Goal: Transaction & Acquisition: Download file/media

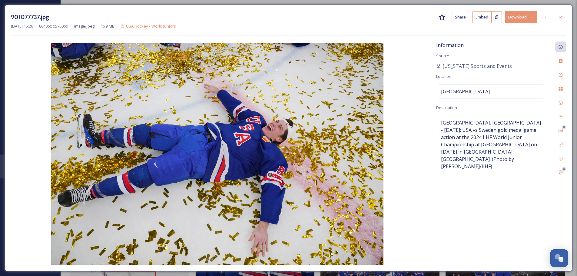
scroll to position [242, 0]
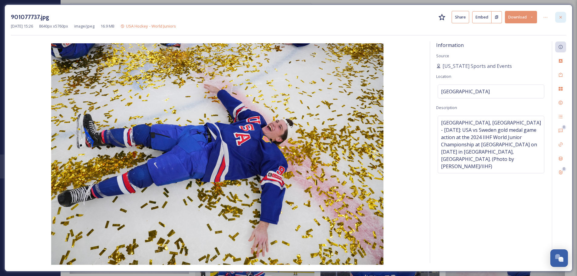
click at [564, 18] on div at bounding box center [560, 17] width 11 height 11
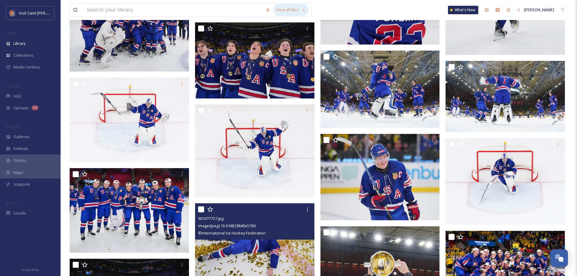
scroll to position [121, 0]
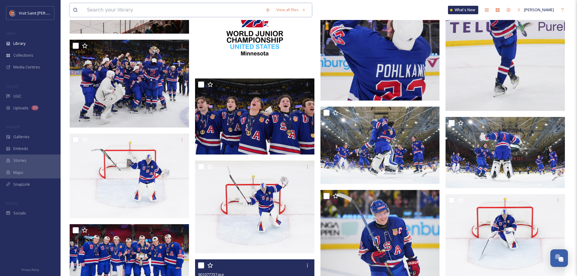
click at [145, 8] on input at bounding box center [173, 9] width 178 height 13
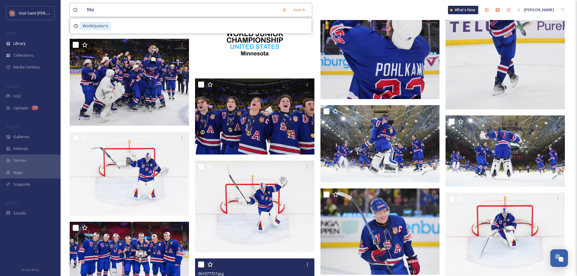
type input "M"
type input "MyVSP"
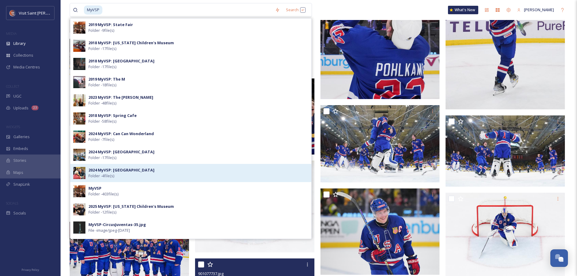
click at [131, 171] on strong "2024 MyVSP: [GEOGRAPHIC_DATA]" at bounding box center [121, 169] width 66 height 5
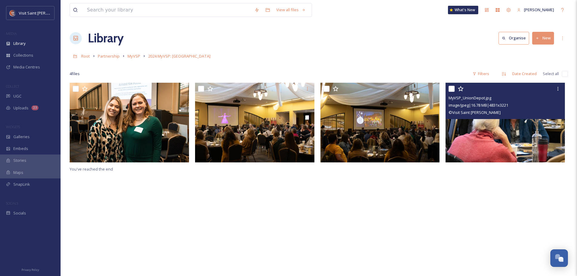
click at [490, 149] on img at bounding box center [505, 123] width 119 height 80
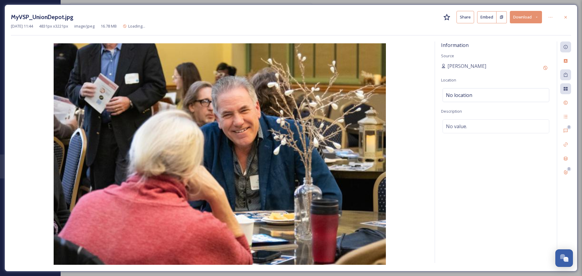
click at [520, 16] on button "Download" at bounding box center [526, 17] width 32 height 12
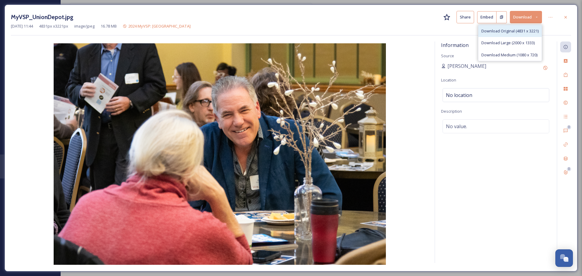
click at [518, 33] on span "Download Original (4831 x 3221)" at bounding box center [509, 31] width 57 height 6
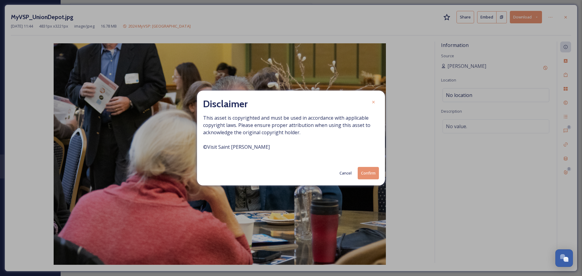
click at [371, 175] on button "Confirm" at bounding box center [367, 173] width 21 height 12
